Goal: Check status

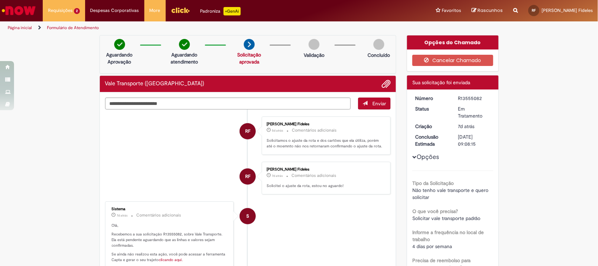
click at [30, 11] on img "Ir para a Homepage" at bounding box center [19, 11] width 36 height 14
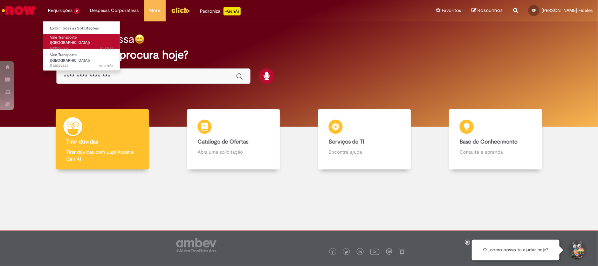
click at [84, 37] on span "Vale Transporte ([GEOGRAPHIC_DATA])" at bounding box center [70, 40] width 40 height 11
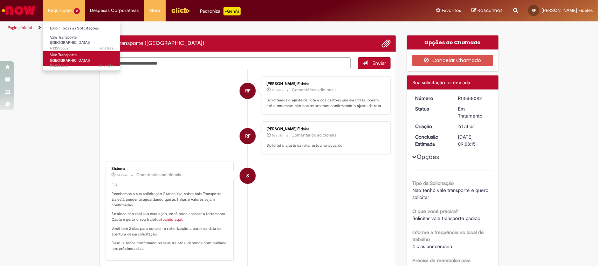
click at [90, 52] on link "Vale Transporte ([GEOGRAPHIC_DATA]) 11d atrás 11 dias atrás R13549447" at bounding box center [81, 58] width 77 height 15
